Goal: Task Accomplishment & Management: Manage account settings

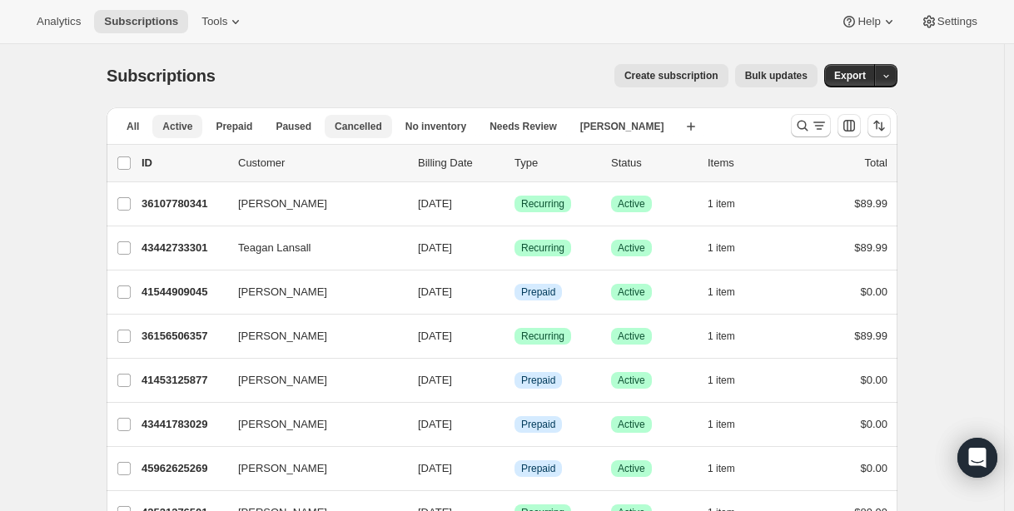
click at [370, 131] on span "Cancelled" at bounding box center [358, 126] width 47 height 13
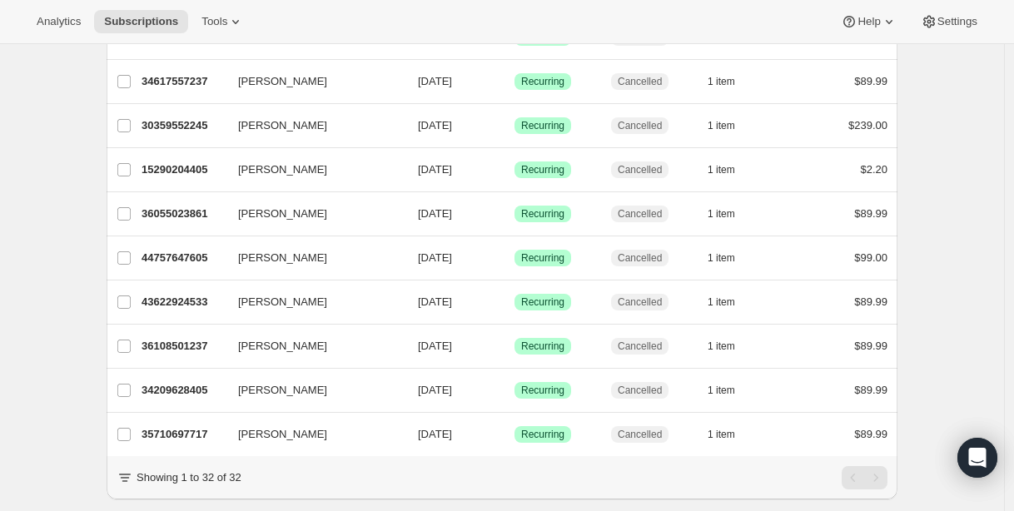
scroll to position [1188, 0]
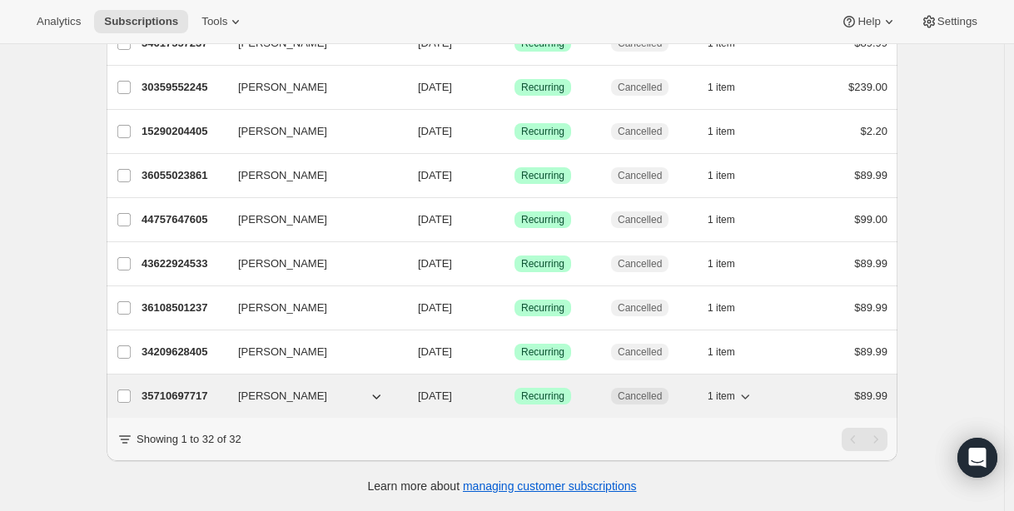
click at [186, 388] on p "35710697717" at bounding box center [183, 396] width 83 height 17
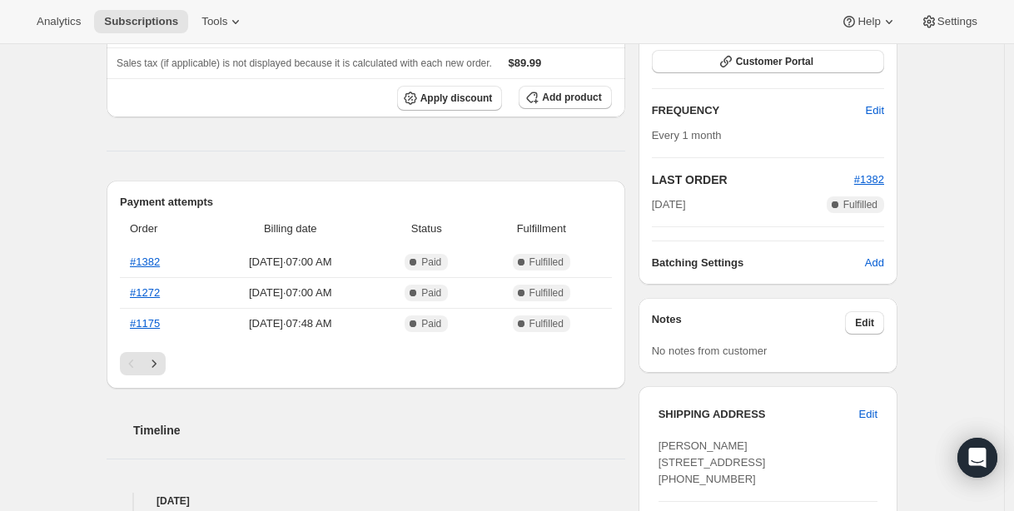
scroll to position [280, 0]
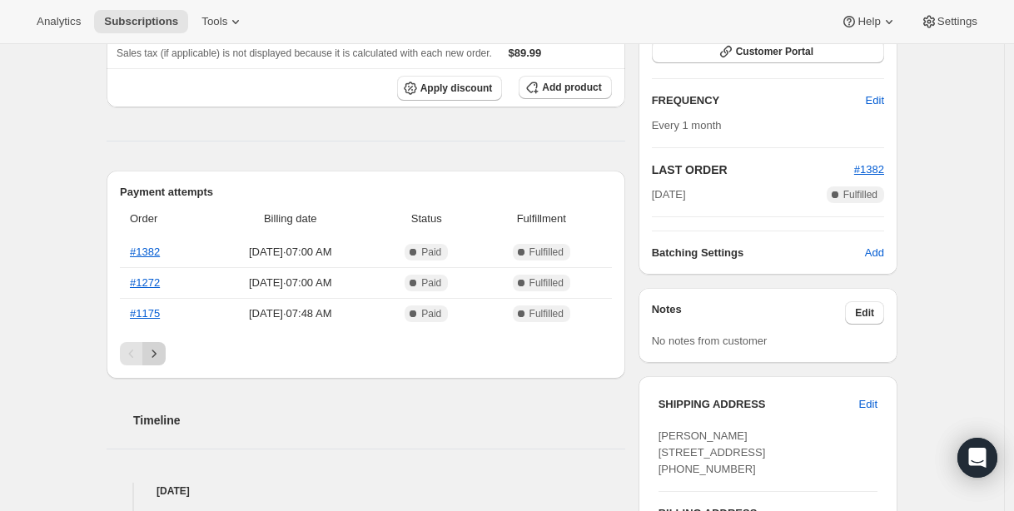
click at [156, 350] on icon "Next" at bounding box center [154, 353] width 17 height 17
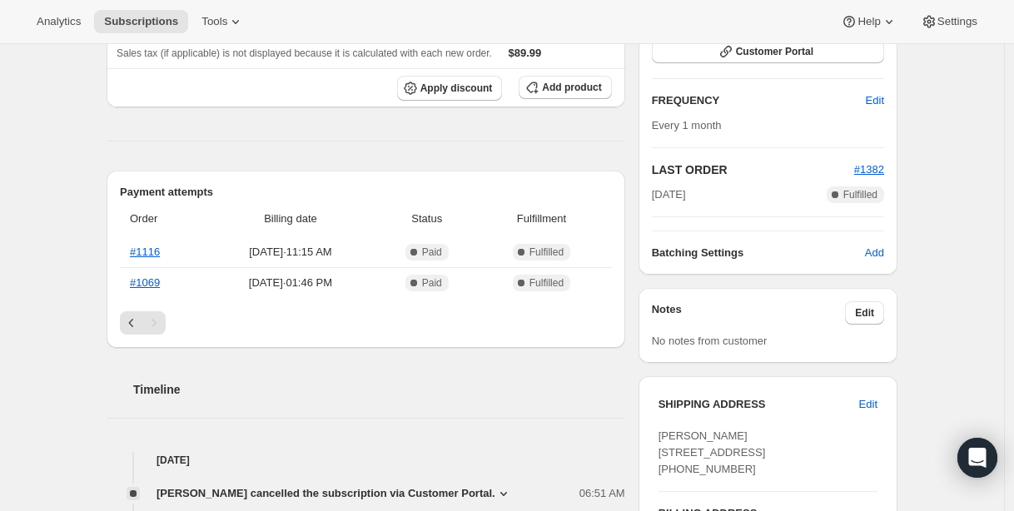
click at [447, 487] on span "[PERSON_NAME] cancelled the subscription via Customer Portal." at bounding box center [326, 493] width 339 height 17
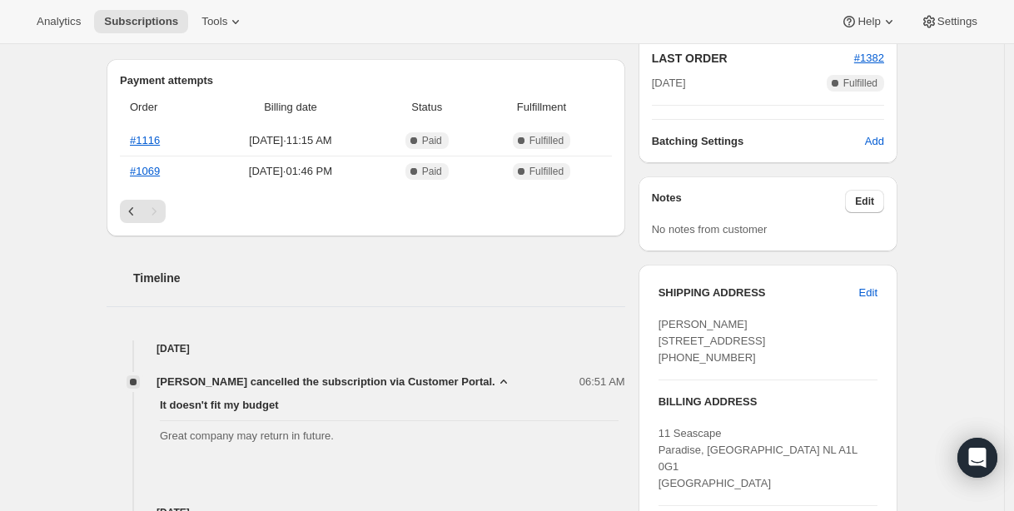
scroll to position [388, 0]
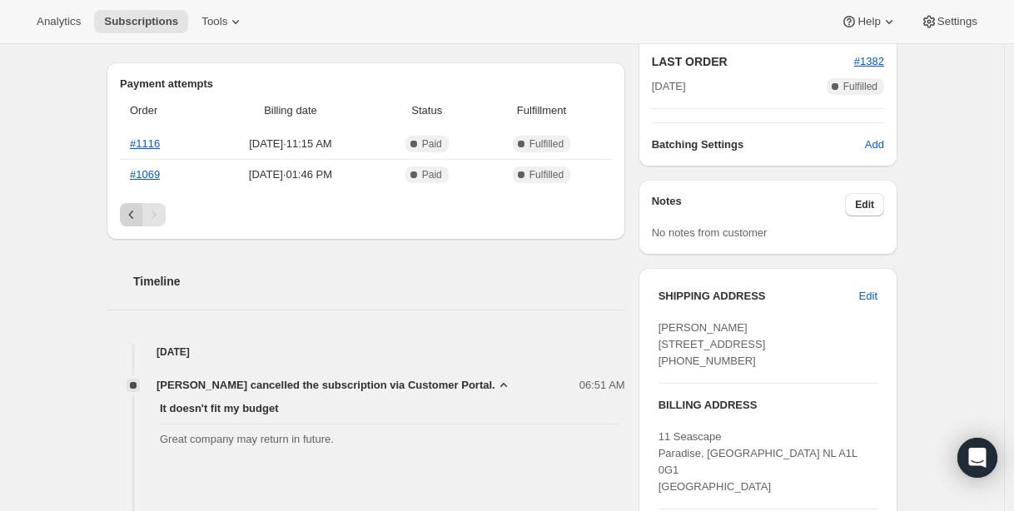
click at [134, 206] on icon "Previous" at bounding box center [131, 214] width 17 height 17
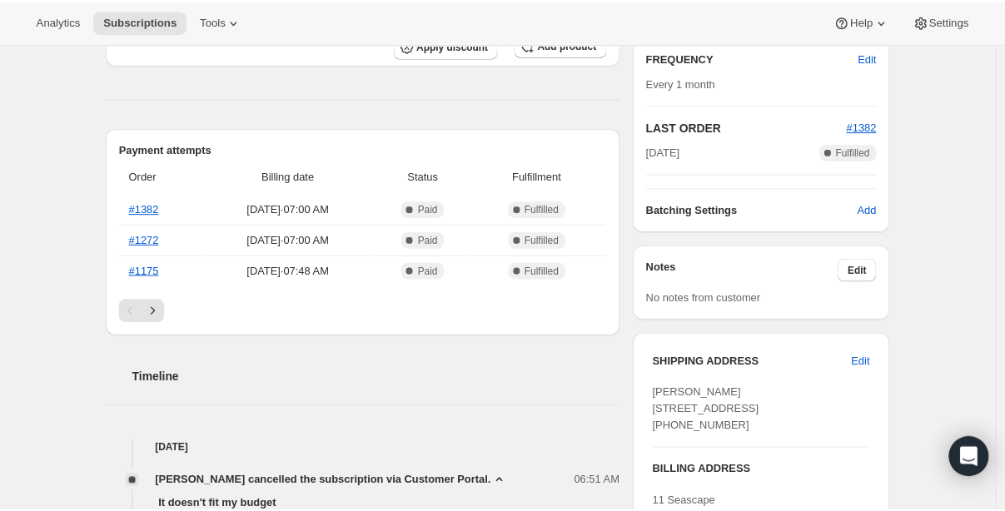
scroll to position [0, 0]
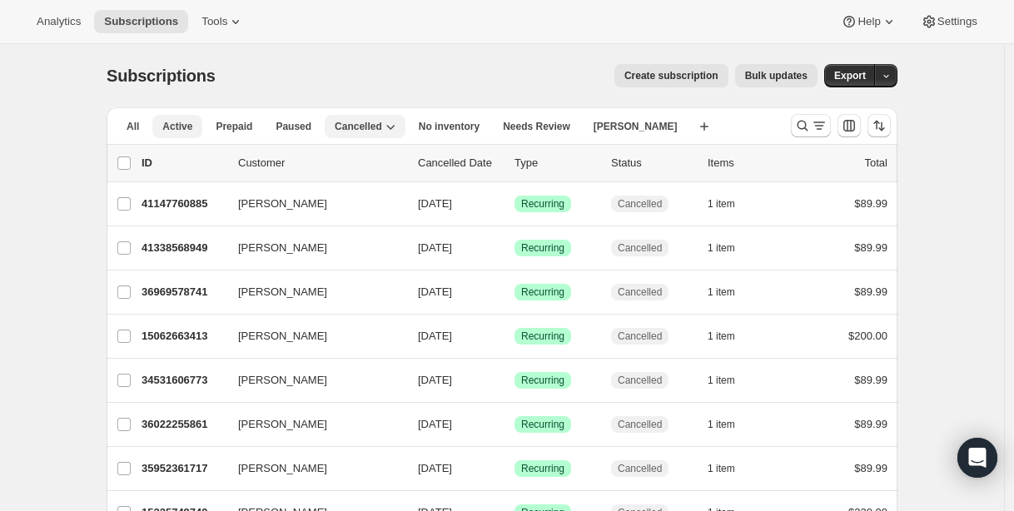
click at [173, 135] on button "Active" at bounding box center [177, 126] width 50 height 23
